Goal: Information Seeking & Learning: Learn about a topic

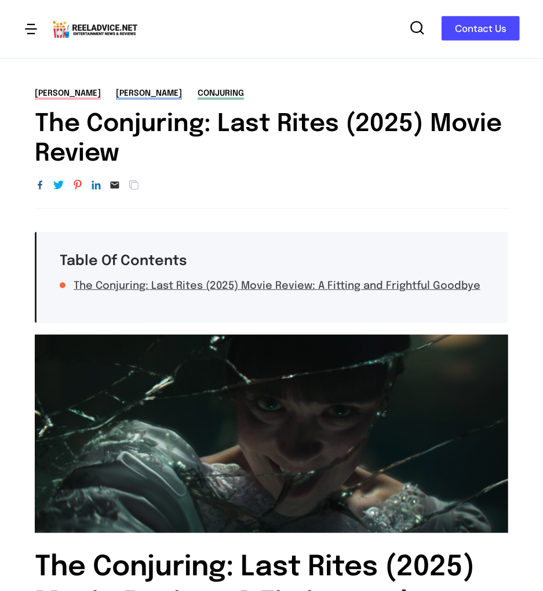
scroll to position [427, 0]
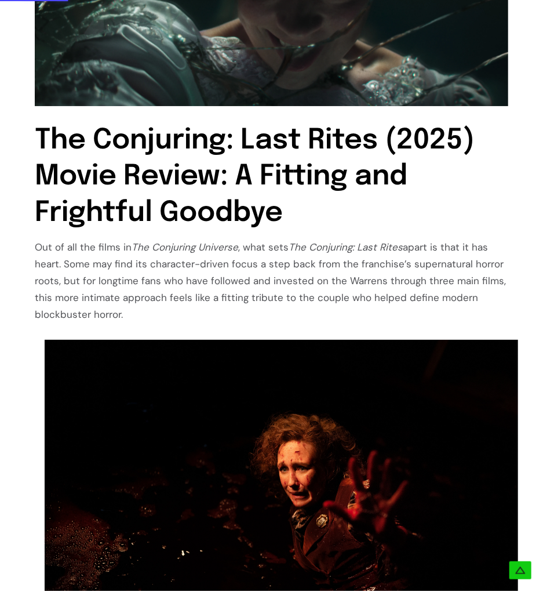
drag, startPoint x: 24, startPoint y: 241, endPoint x: 195, endPoint y: 316, distance: 186.2
copy div "Out of all the films in The Conjuring Universe , what sets The Conjuring: Last …"
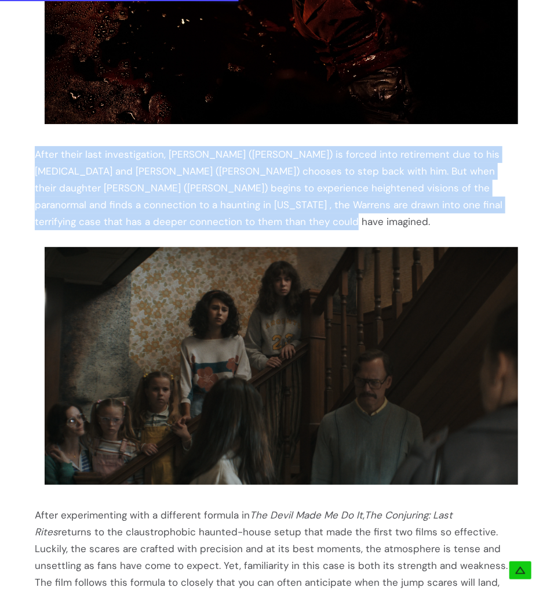
drag, startPoint x: 30, startPoint y: 153, endPoint x: 339, endPoint y: 229, distance: 317.6
copy div "After their last investigation, [PERSON_NAME] ([PERSON_NAME]) is forced into re…"
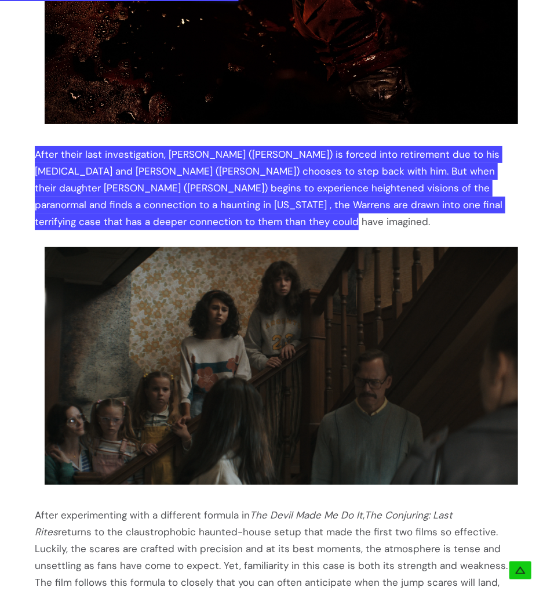
scroll to position [1340, 0]
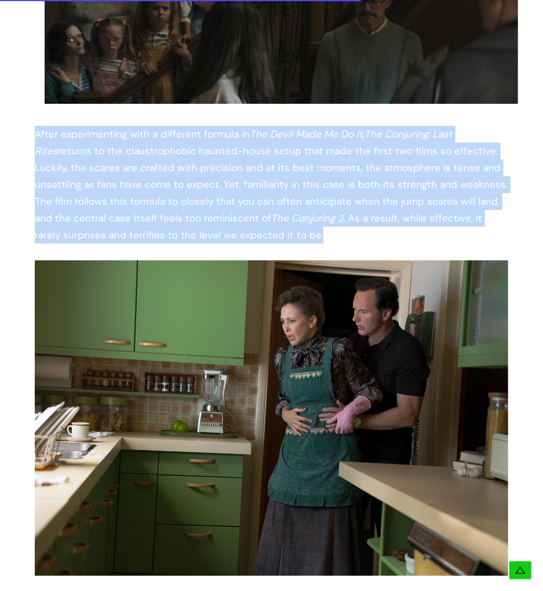
drag, startPoint x: 29, startPoint y: 136, endPoint x: 311, endPoint y: 233, distance: 298.0
click at [311, 233] on div "Table Of Contents The Conjuring: Last Rites (2025) Movie Review: A Fitting and …" at bounding box center [271, 529] width 543 height 3274
copy div "After experimenting with a different formula in The Devil Made Me Do It , The C…"
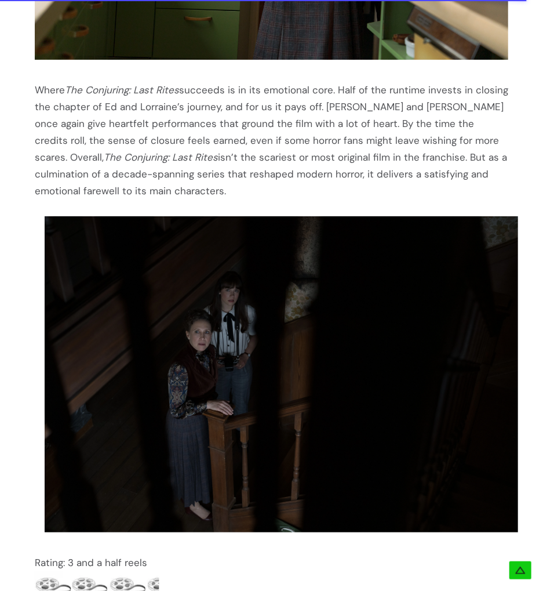
scroll to position [1858, 0]
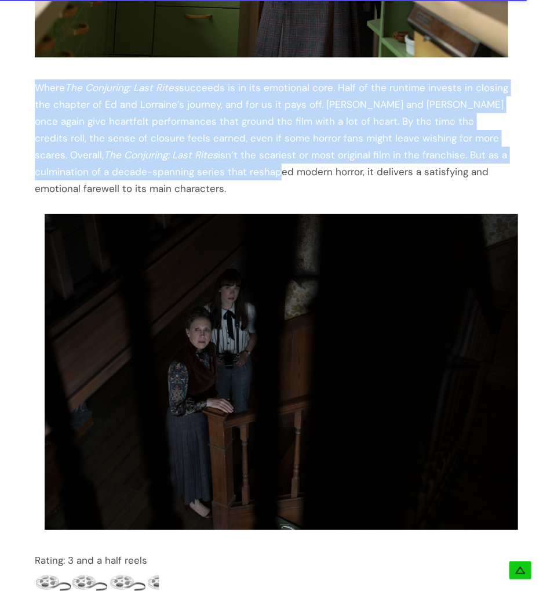
drag, startPoint x: 31, startPoint y: 89, endPoint x: 269, endPoint y: 168, distance: 250.9
click at [269, 168] on div "Table Of Contents The Conjuring: Last Rites (2025) Movie Review: A Fitting and …" at bounding box center [271, 11] width 543 height 3274
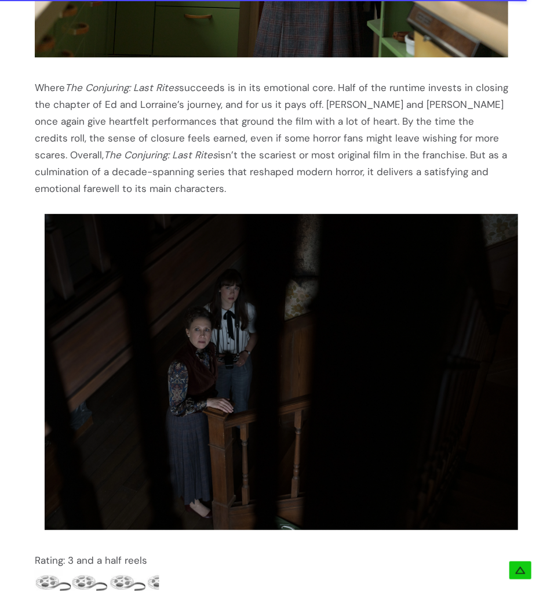
click at [251, 191] on div "Where The Conjuring: Last Rites succeeds is in its emotional core. Half of the …" at bounding box center [272, 138] width 474 height 118
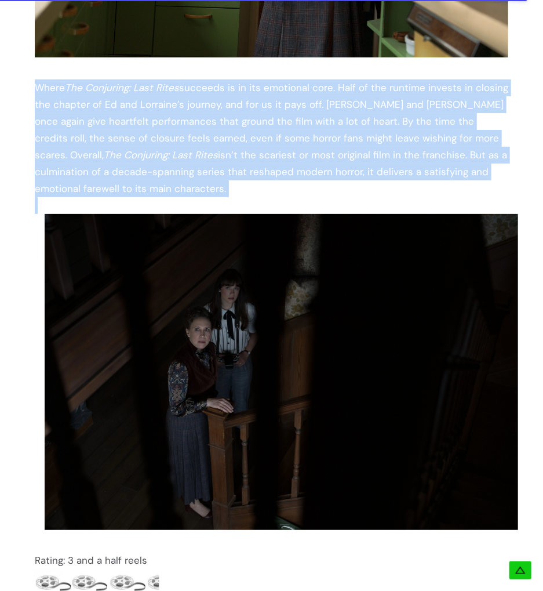
drag, startPoint x: 251, startPoint y: 191, endPoint x: 38, endPoint y: 87, distance: 236.5
click at [38, 87] on div "Where The Conjuring: Last Rites succeeds is in its emotional core. Half of the …" at bounding box center [272, 138] width 474 height 118
copy div "Where The Conjuring: Last Rites succeeds is in its emotional core. Half of the …"
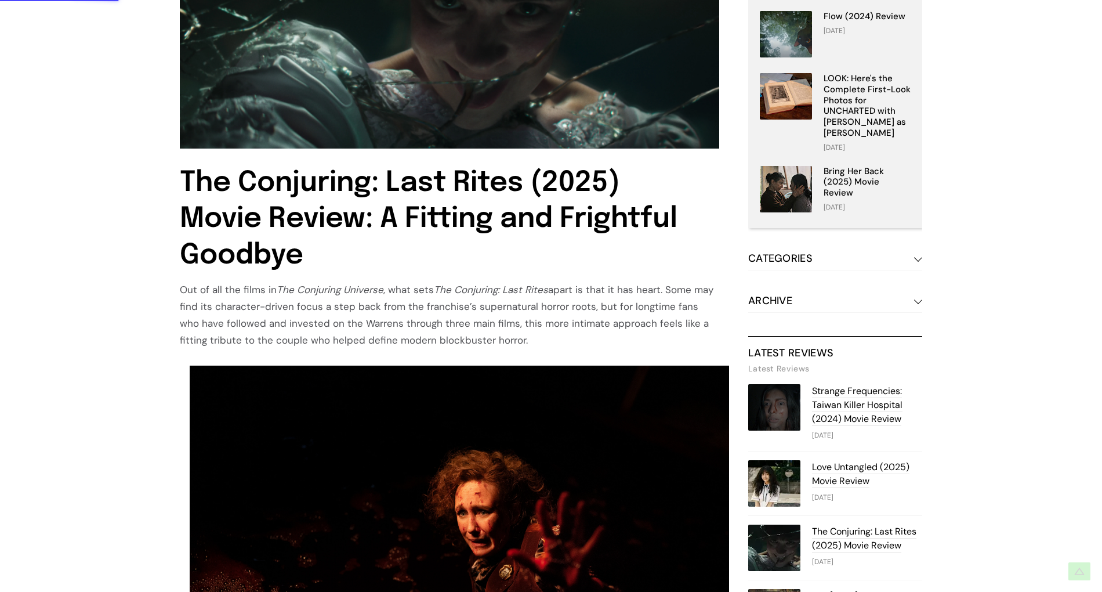
scroll to position [390, 0]
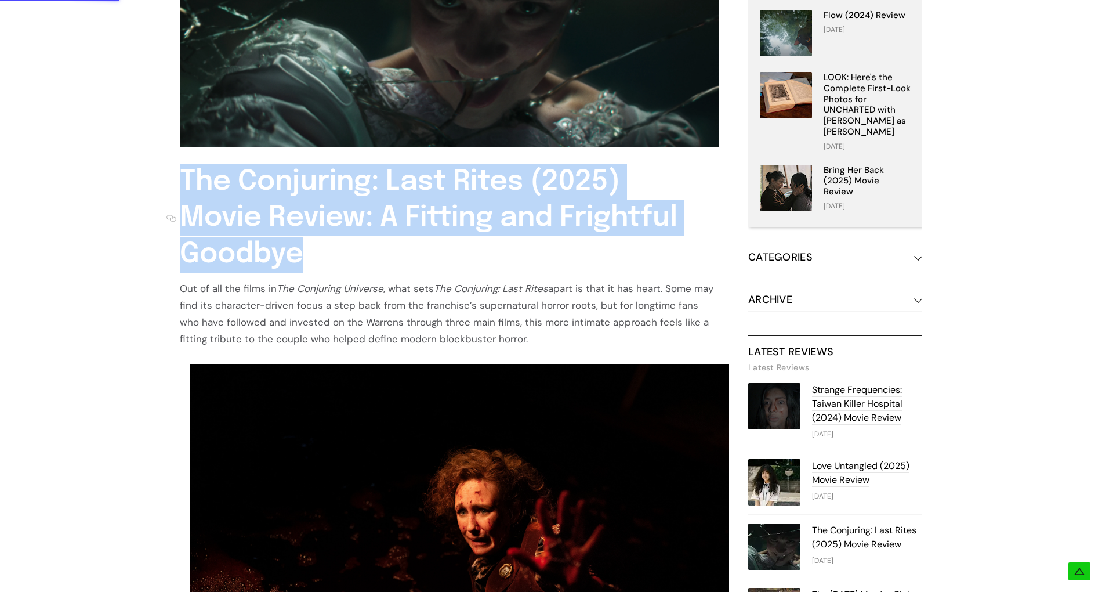
drag, startPoint x: 166, startPoint y: 184, endPoint x: 332, endPoint y: 254, distance: 179.9
click at [332, 254] on h1 "The Conjuring: Last Rites (2025) Movie Review: A Fitting and Frightful Goodbye" at bounding box center [435, 218] width 539 height 108
copy h1 "The Conjuring: Last Rites (2025) Movie Review: A Fitting and Frightful Goodbye"
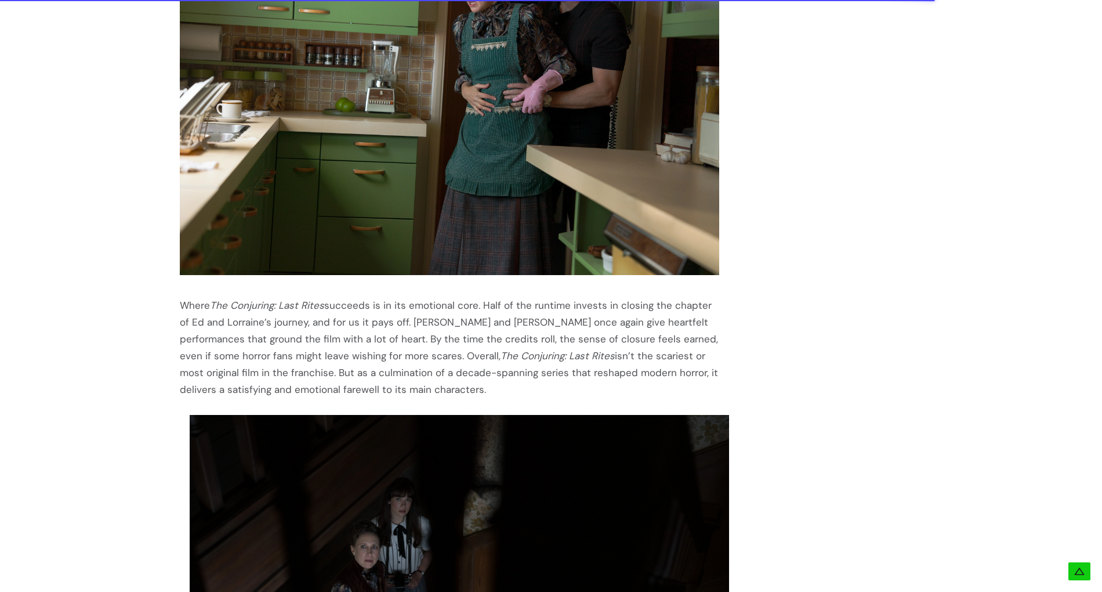
scroll to position [1733, 0]
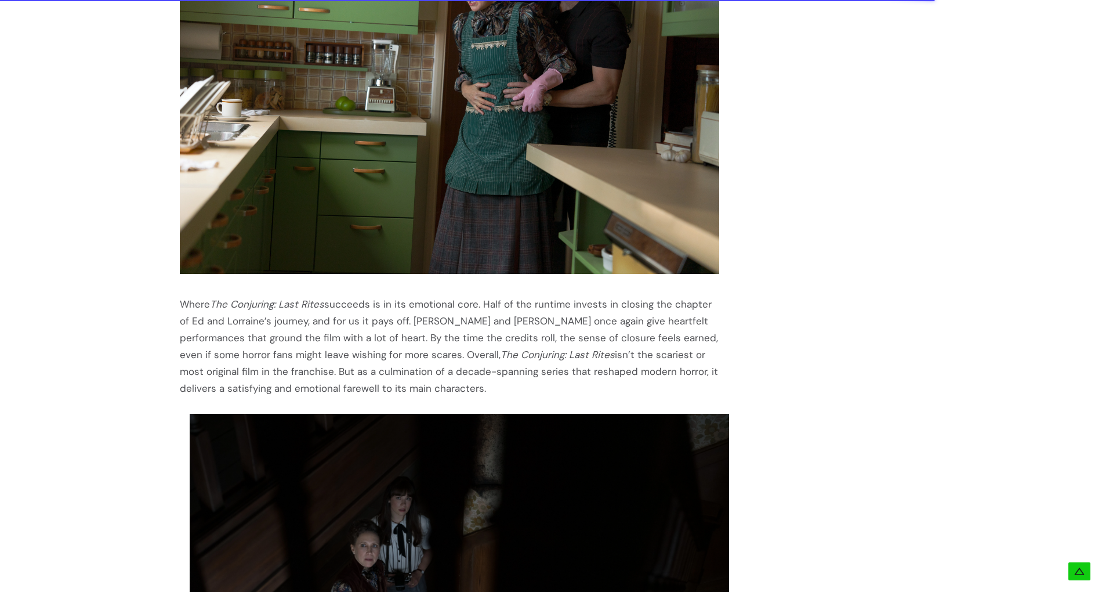
drag, startPoint x: 176, startPoint y: 285, endPoint x: 586, endPoint y: 377, distance: 420.1
copy div "Where The Conjuring: Last Rites succeeds is in its emotional core. Half of the …"
